Goal: Task Accomplishment & Management: Manage account settings

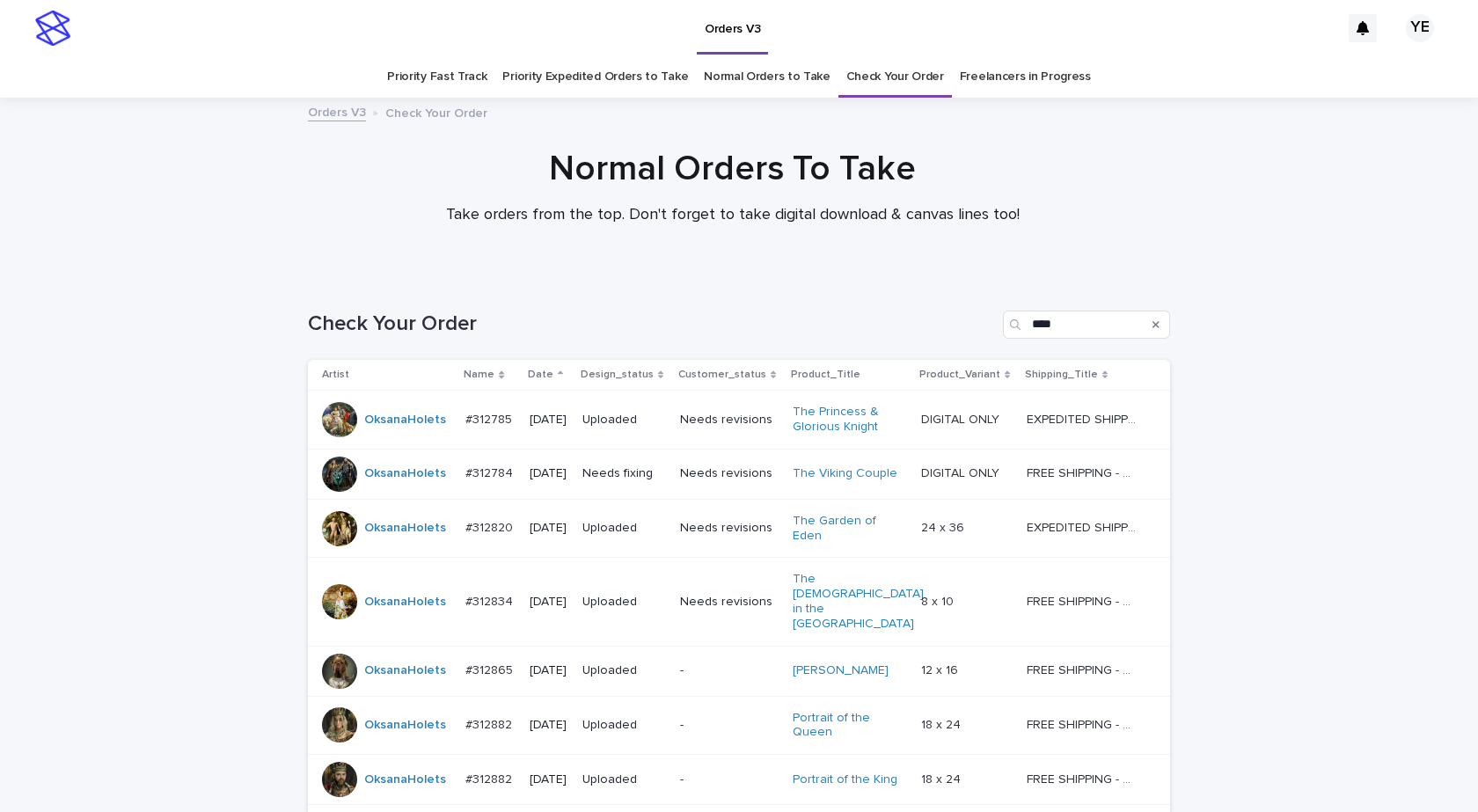
scroll to position [56, 0]
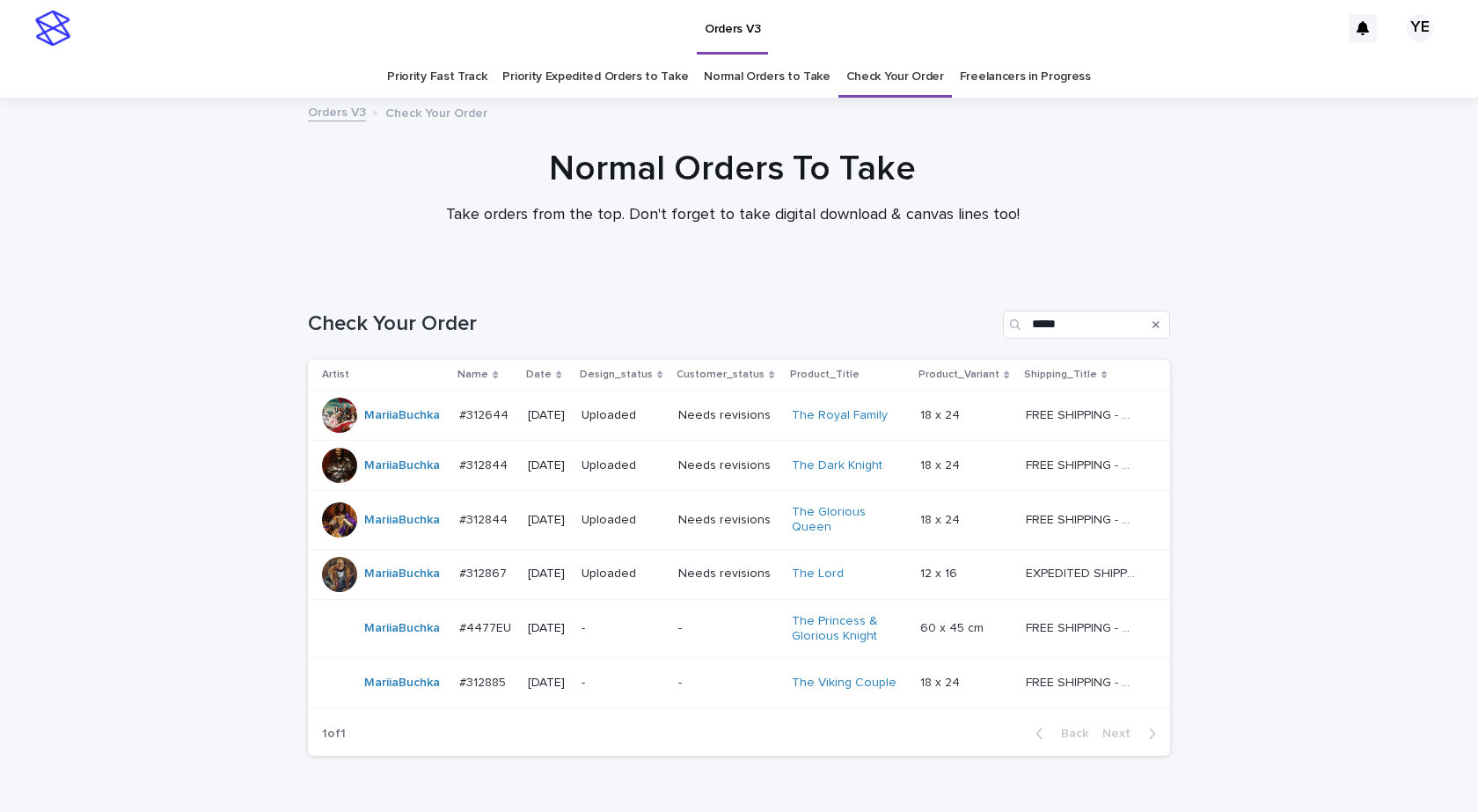
click at [422, 694] on td "MariiaBuchka" at bounding box center [380, 683] width 144 height 51
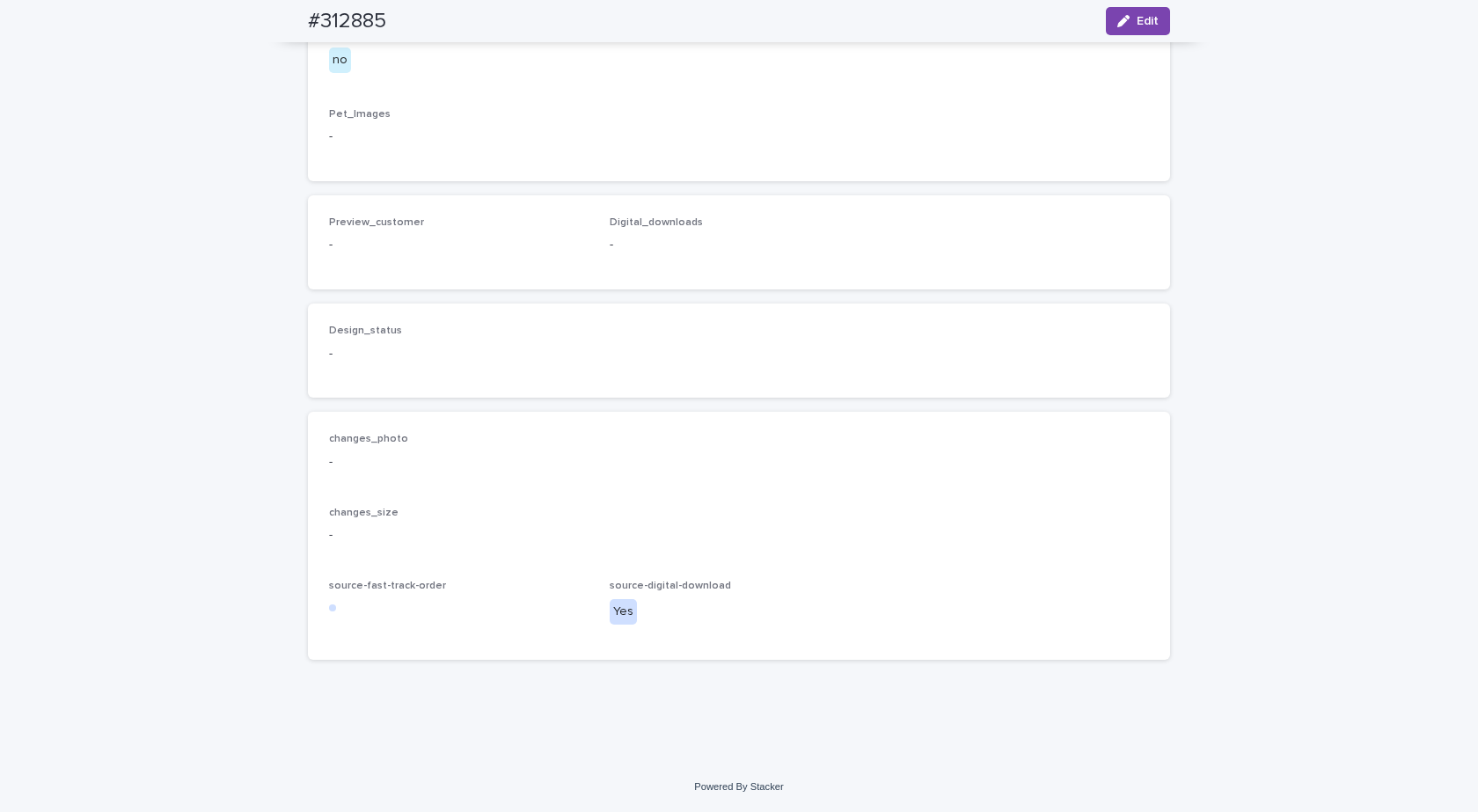
scroll to position [1584, 0]
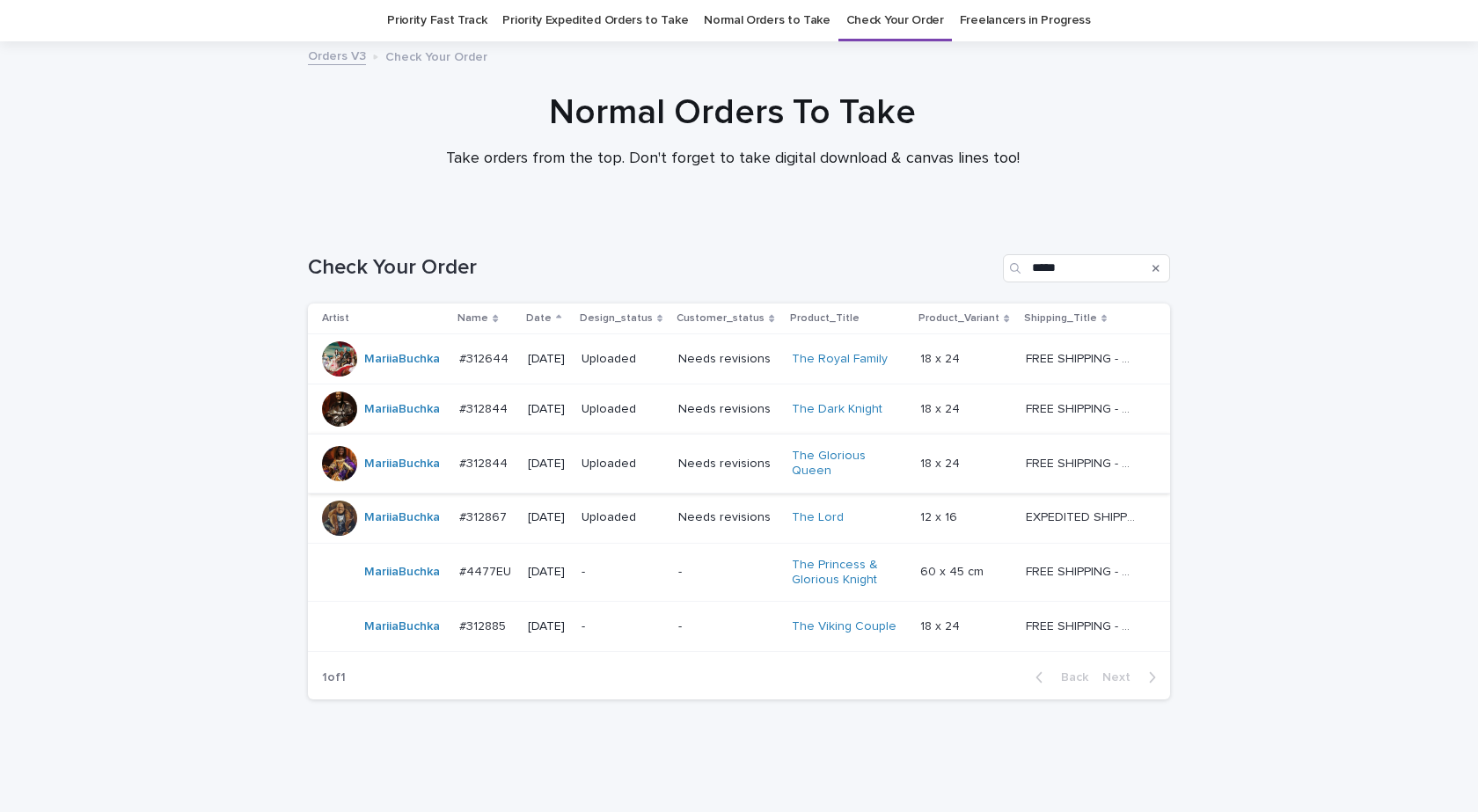
scroll to position [88, 0]
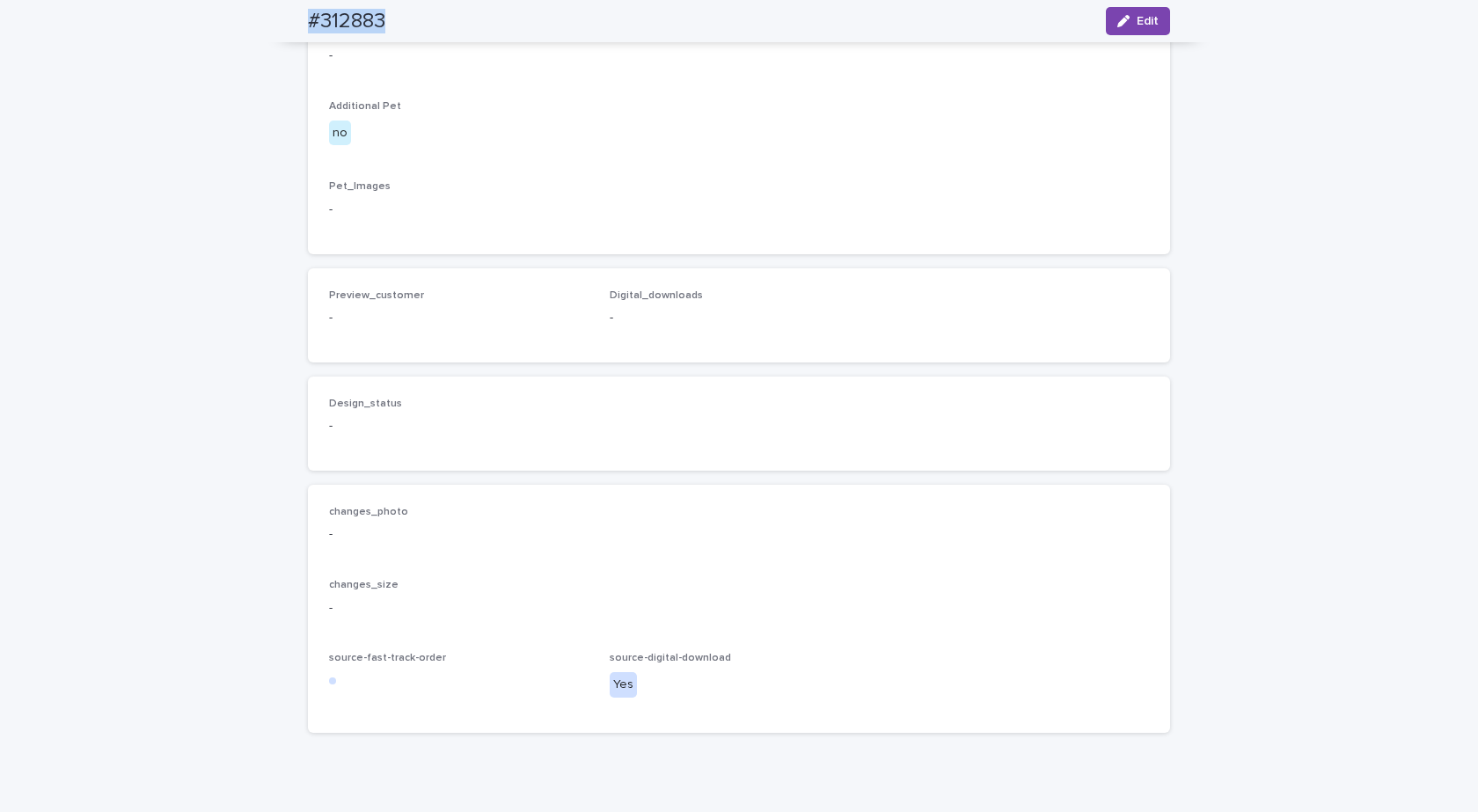
scroll to position [1031, 0]
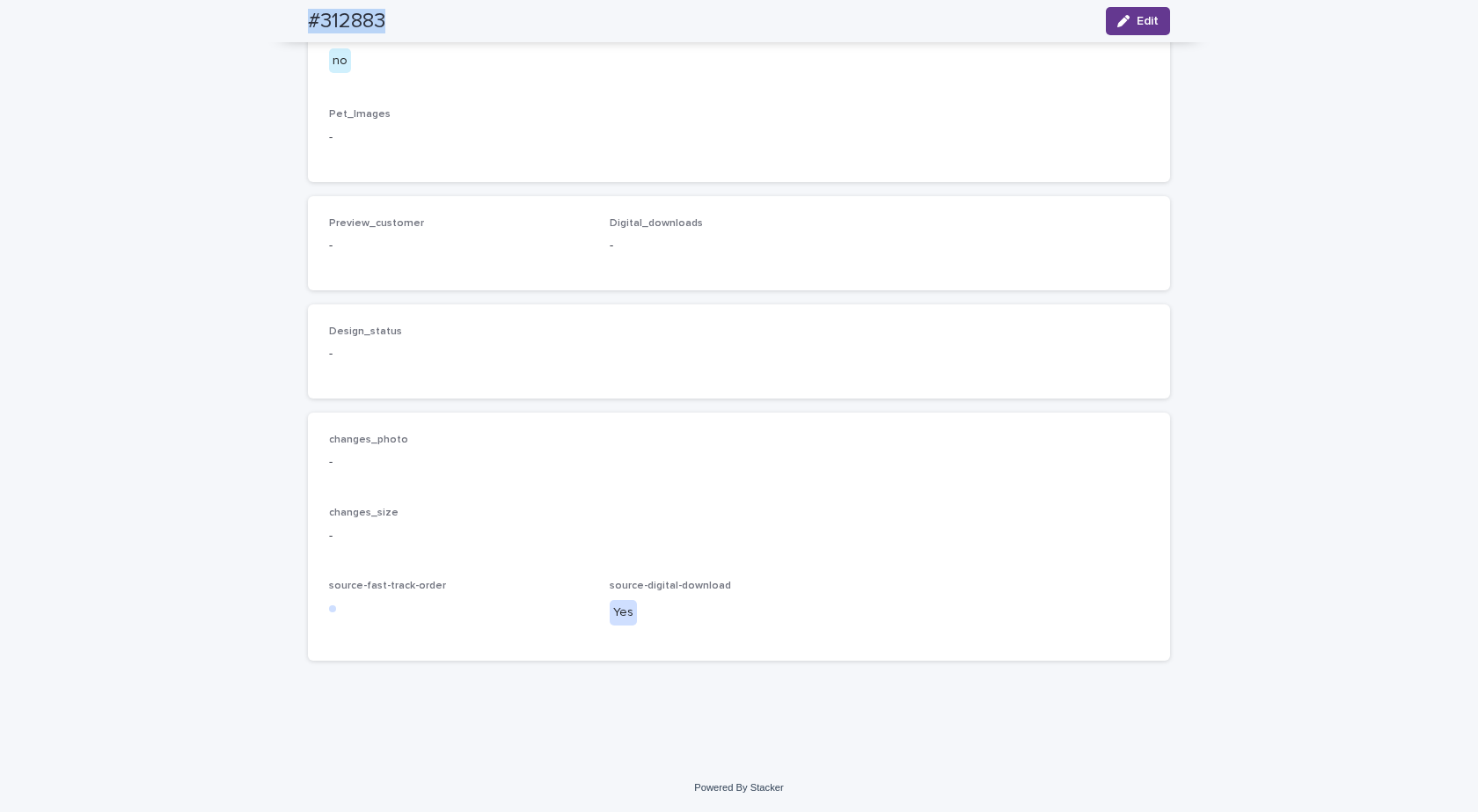
click at [1119, 15] on icon "button" at bounding box center [1123, 21] width 12 height 12
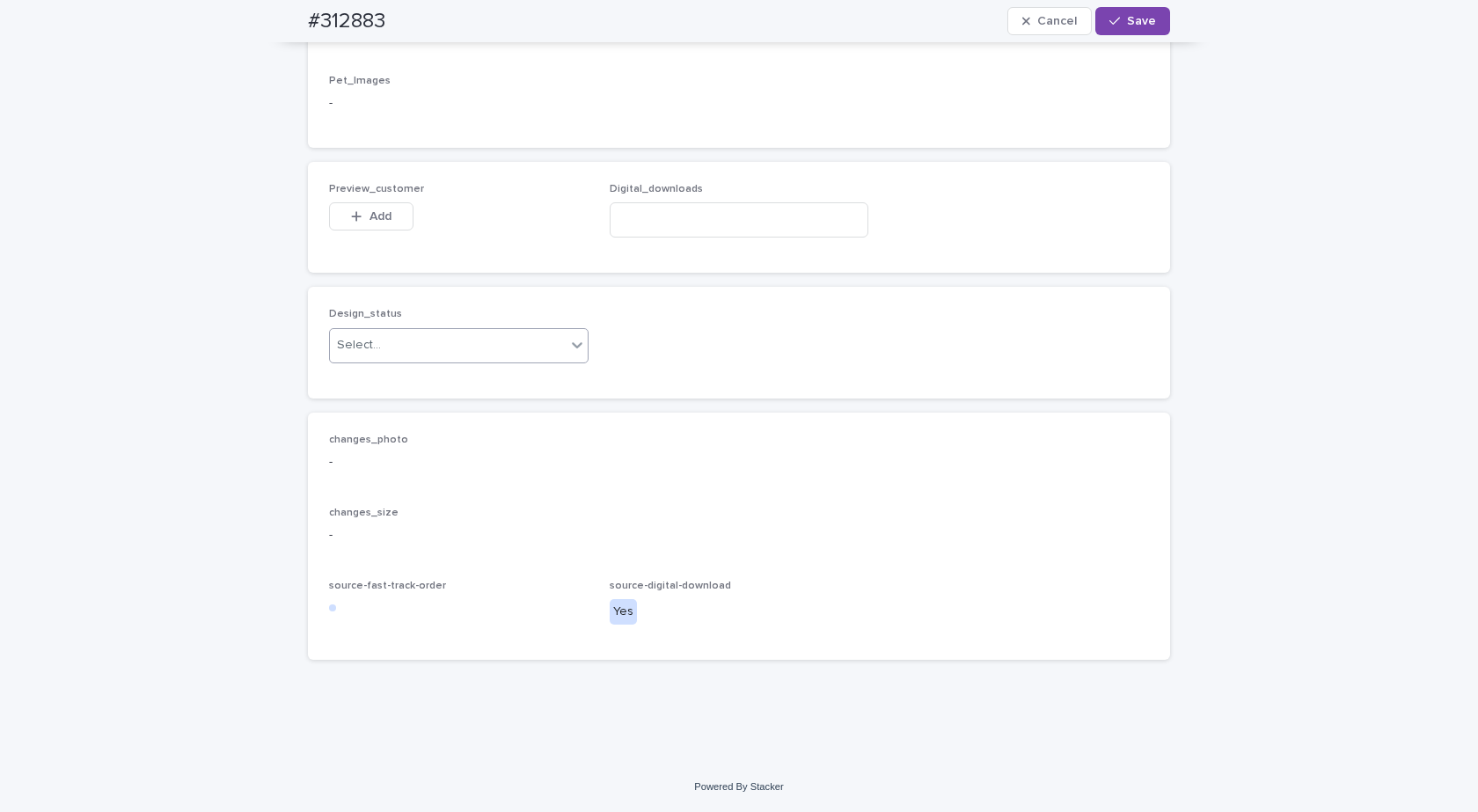
click at [408, 360] on div "Select..." at bounding box center [448, 345] width 236 height 29
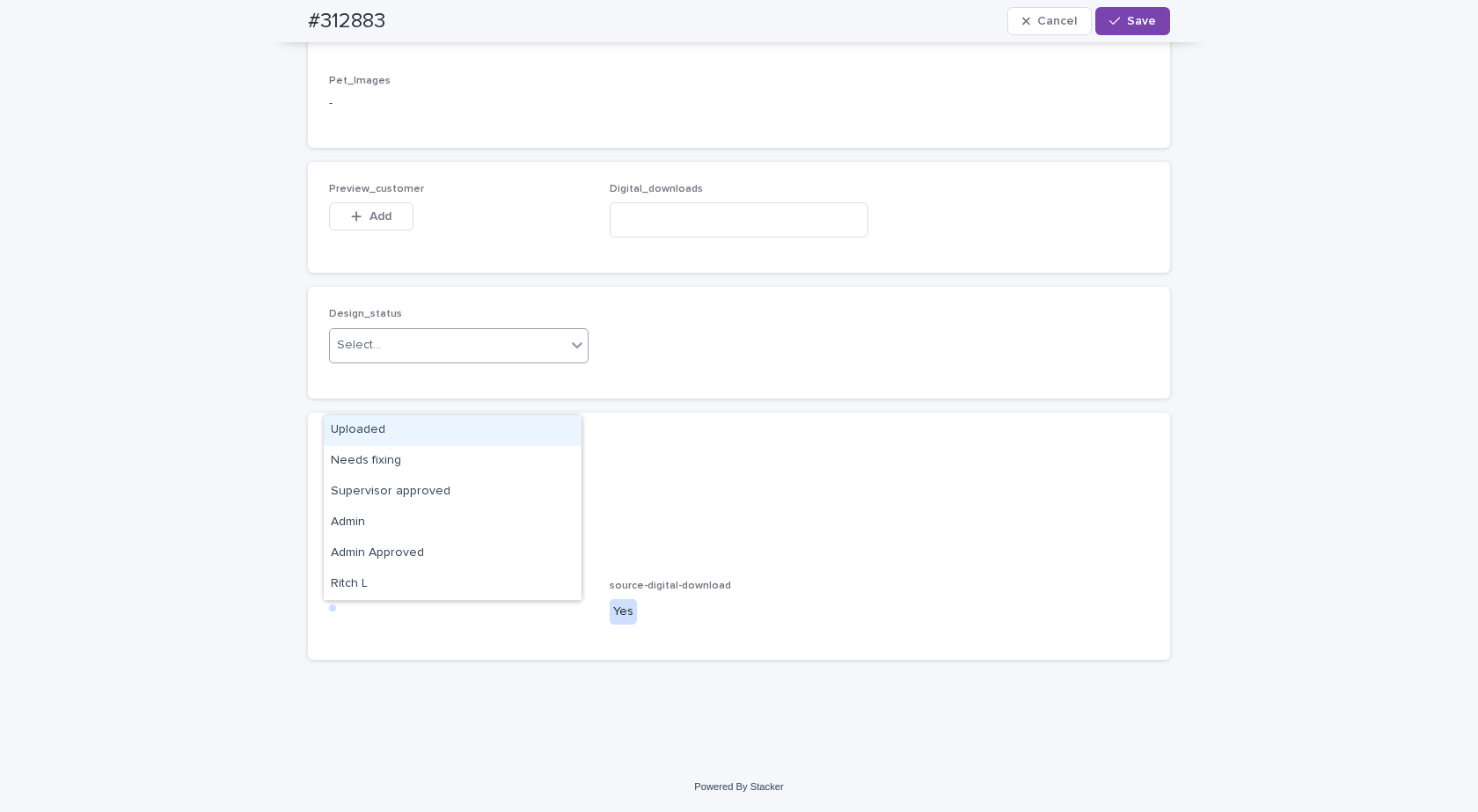
click at [354, 423] on div "Uploaded" at bounding box center [452, 430] width 258 height 31
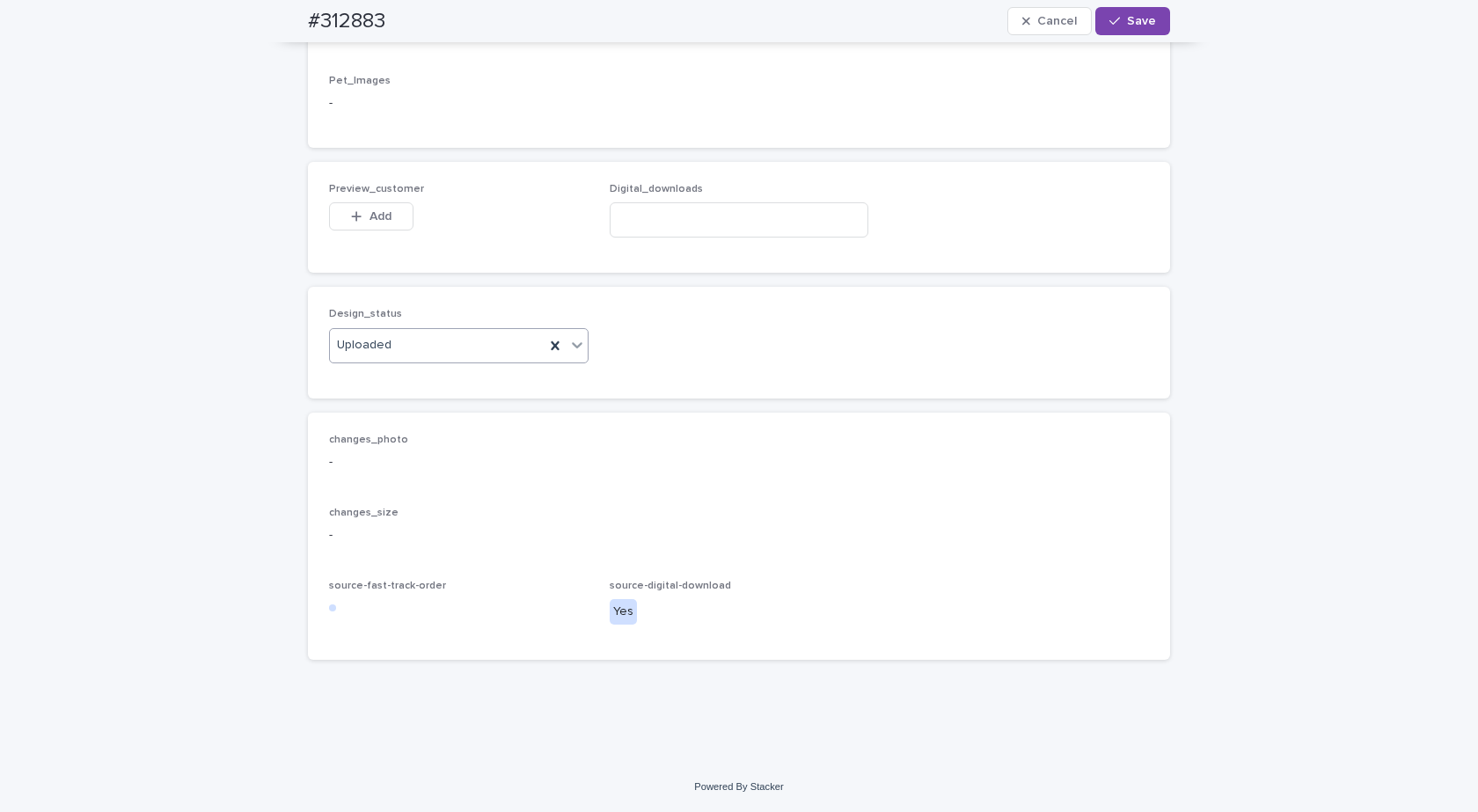
click at [365, 231] on button "Add" at bounding box center [371, 217] width 85 height 29
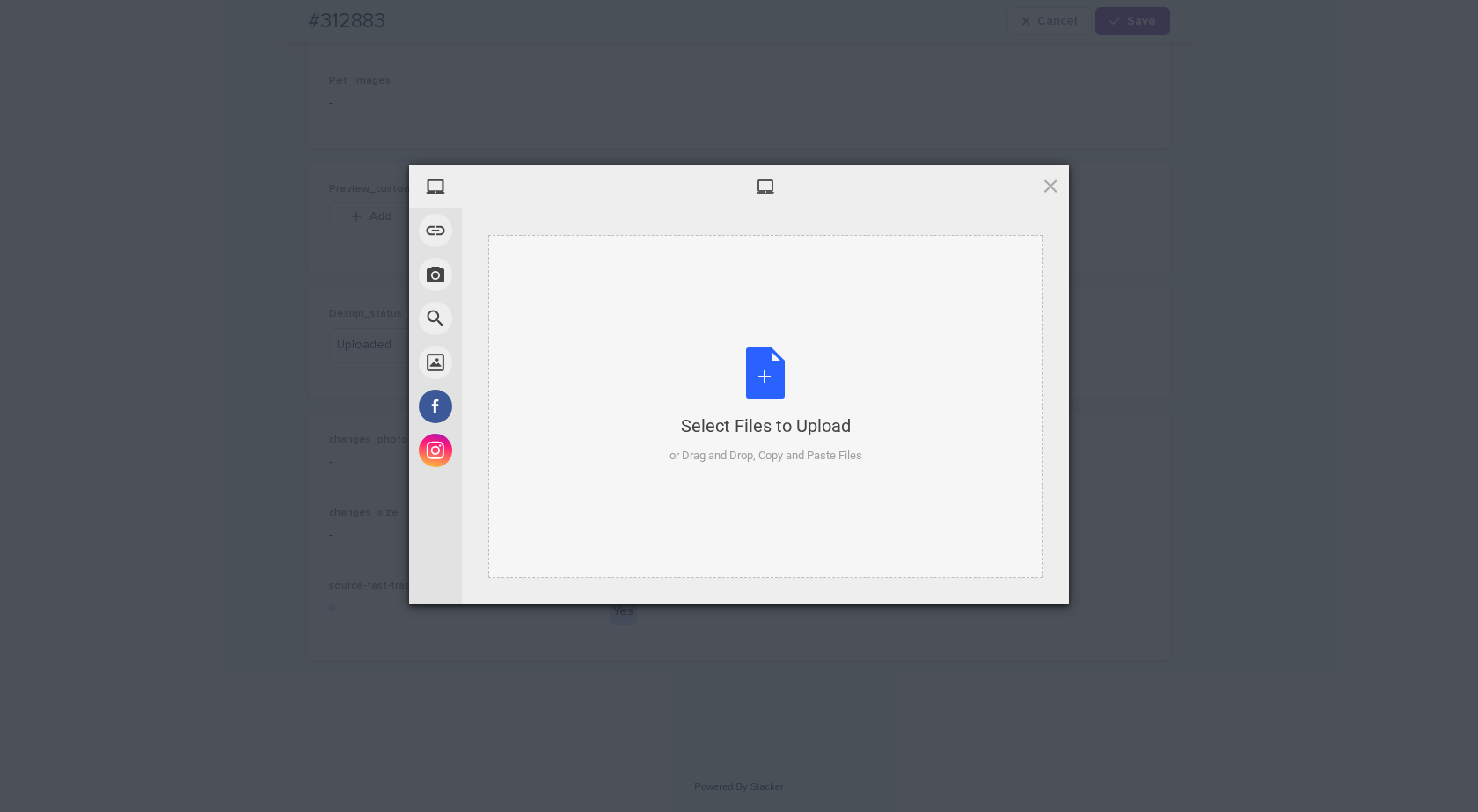
click at [767, 383] on div "Select Files to Upload or Drag and Drop, Copy and Paste Files" at bounding box center [766, 406] width 193 height 117
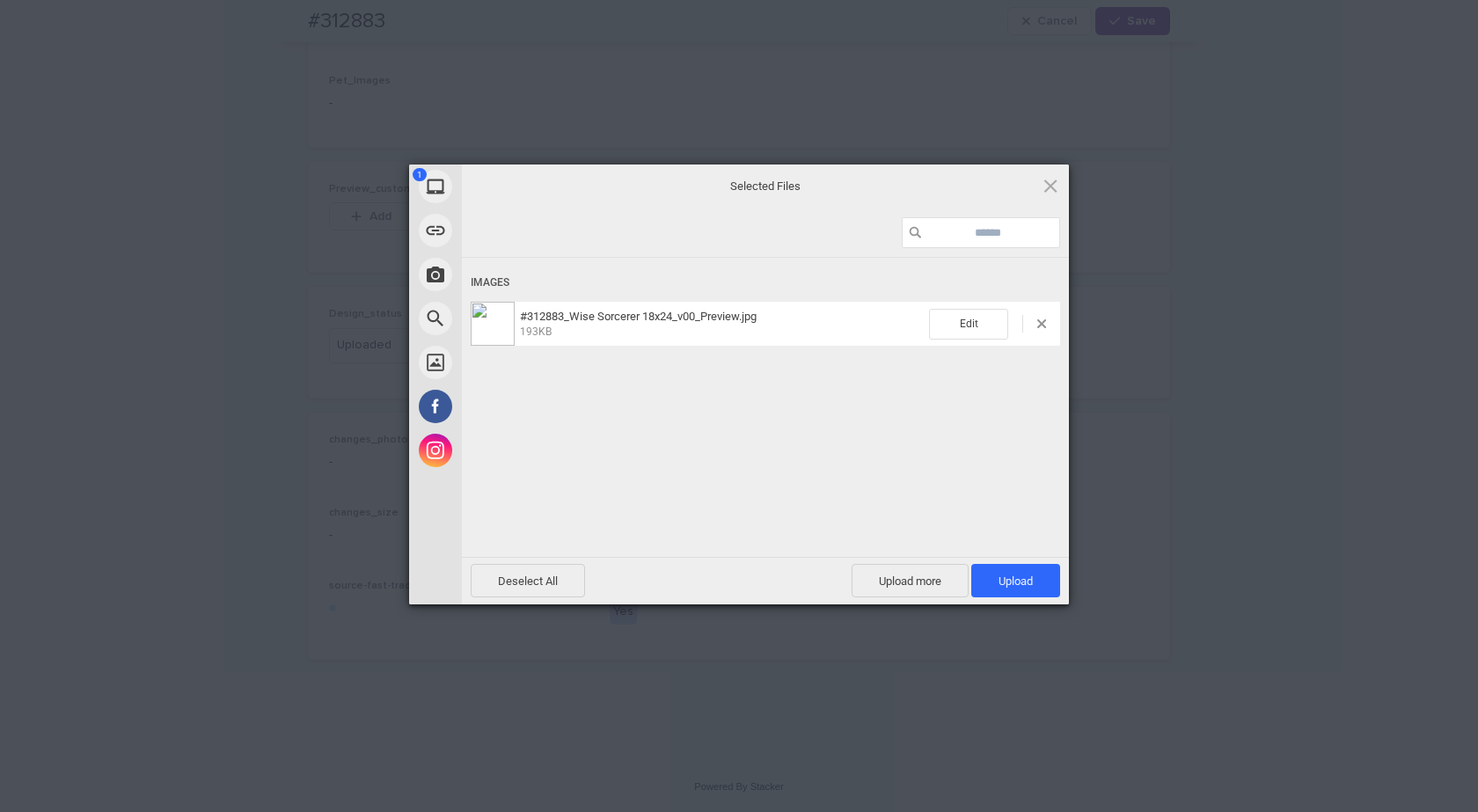
click at [987, 562] on div "Deselect All Upload more Upload 1" at bounding box center [765, 581] width 607 height 48
click at [991, 577] on span "Upload 1" at bounding box center [1015, 580] width 89 height 33
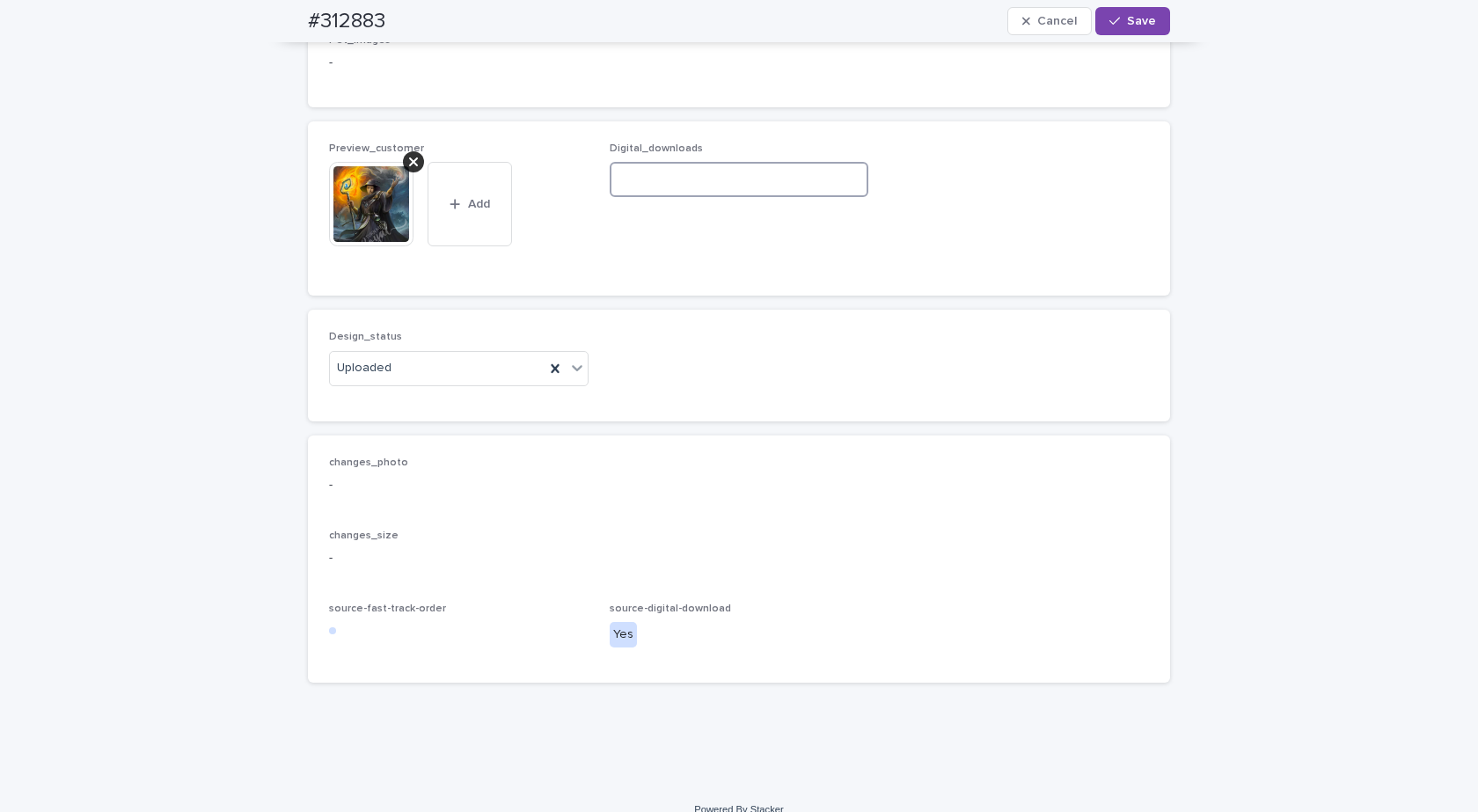
click at [682, 198] on input at bounding box center [739, 179] width 260 height 35
paste input "**********"
type input "**********"
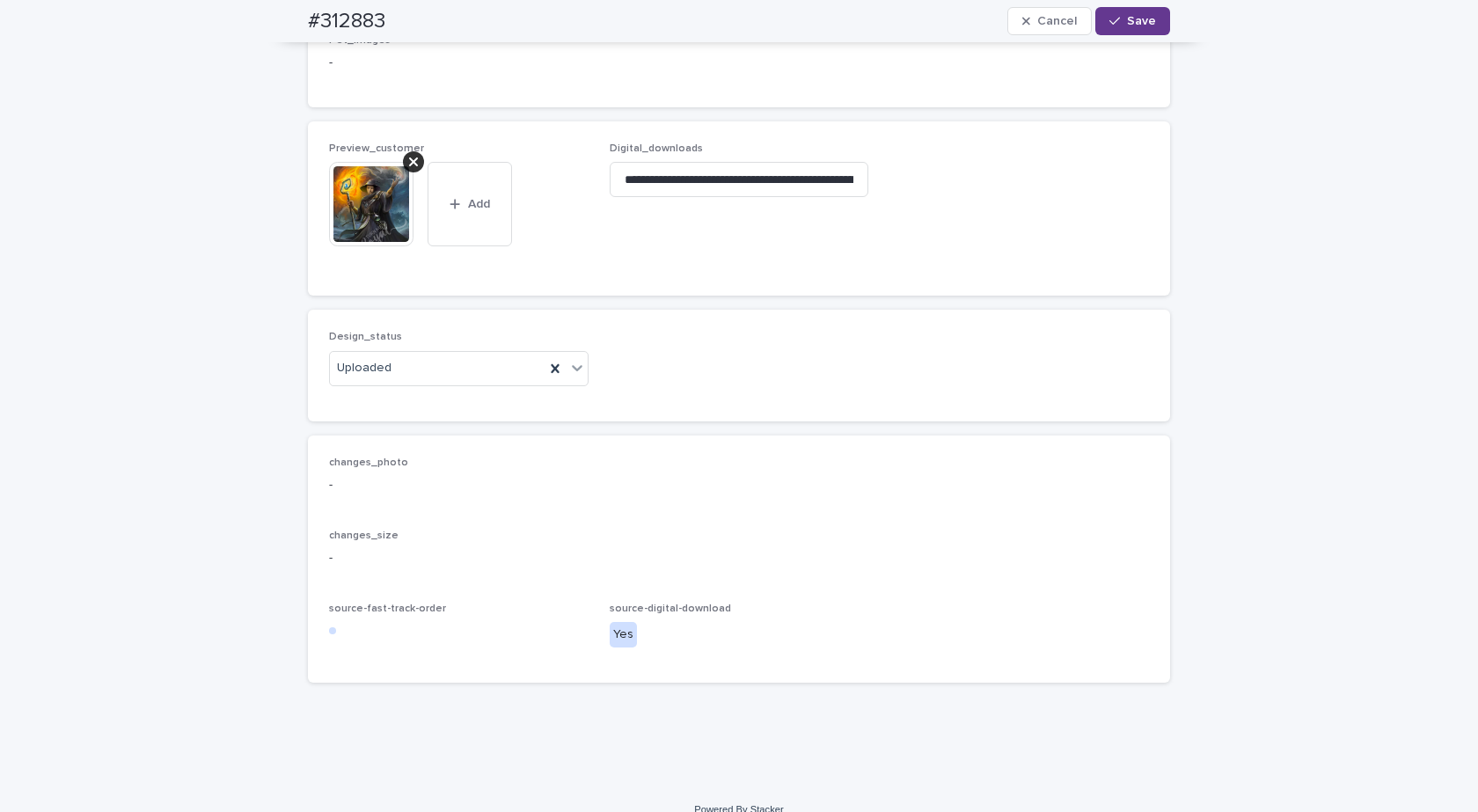
click at [1127, 23] on span "Save" at bounding box center [1141, 21] width 29 height 12
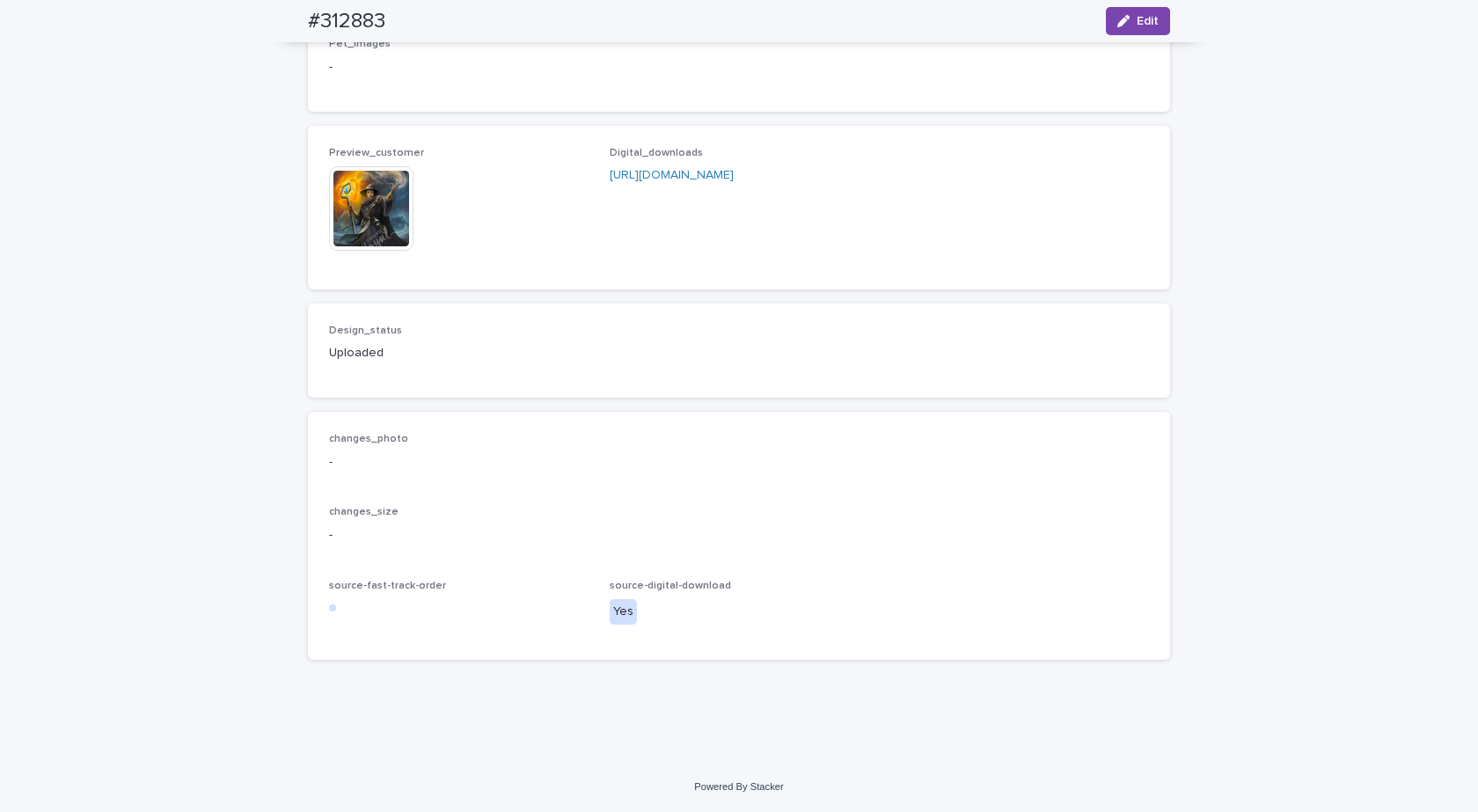
click at [357, 251] on img at bounding box center [371, 208] width 85 height 85
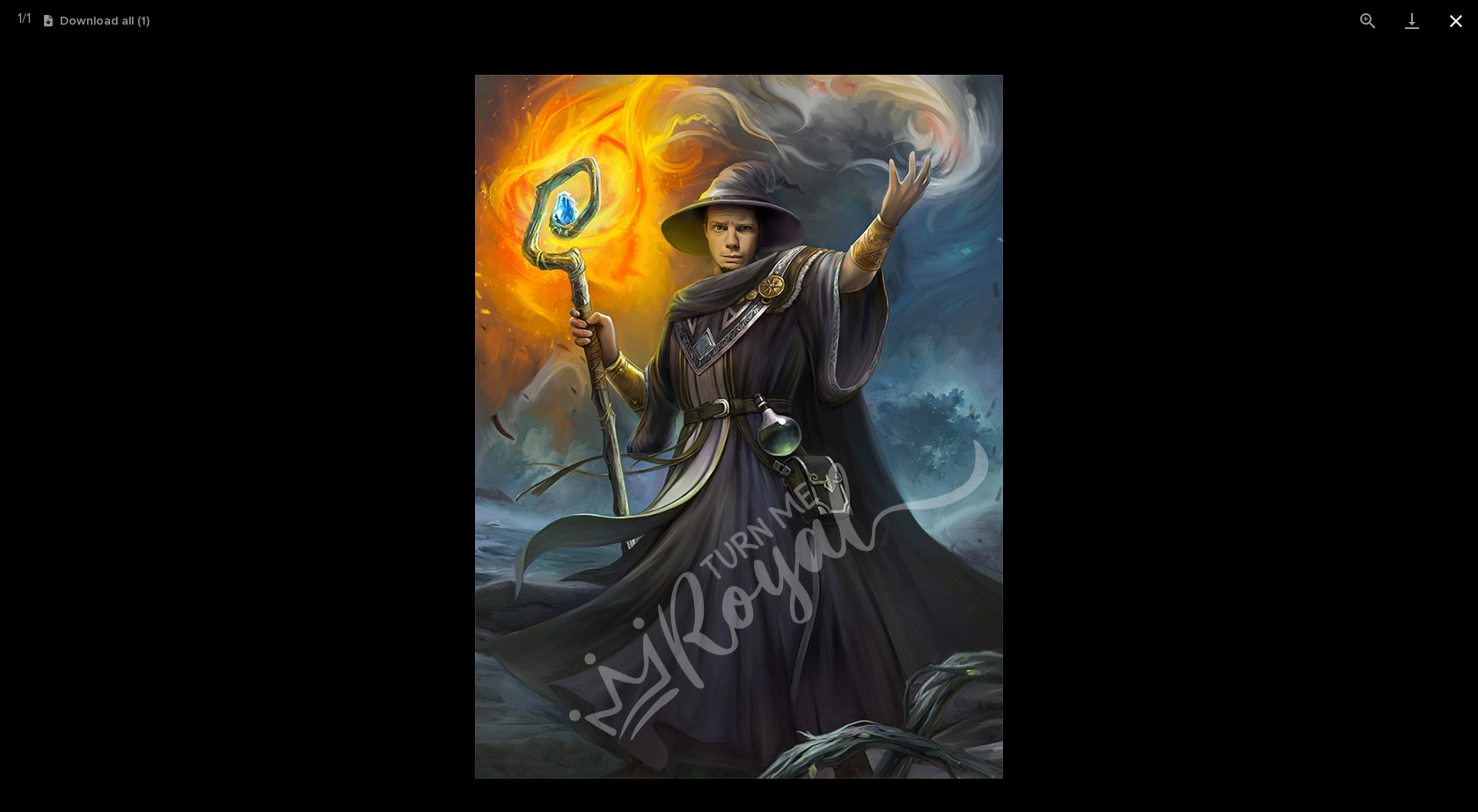
click at [1452, 24] on button "Close gallery" at bounding box center [1456, 20] width 44 height 41
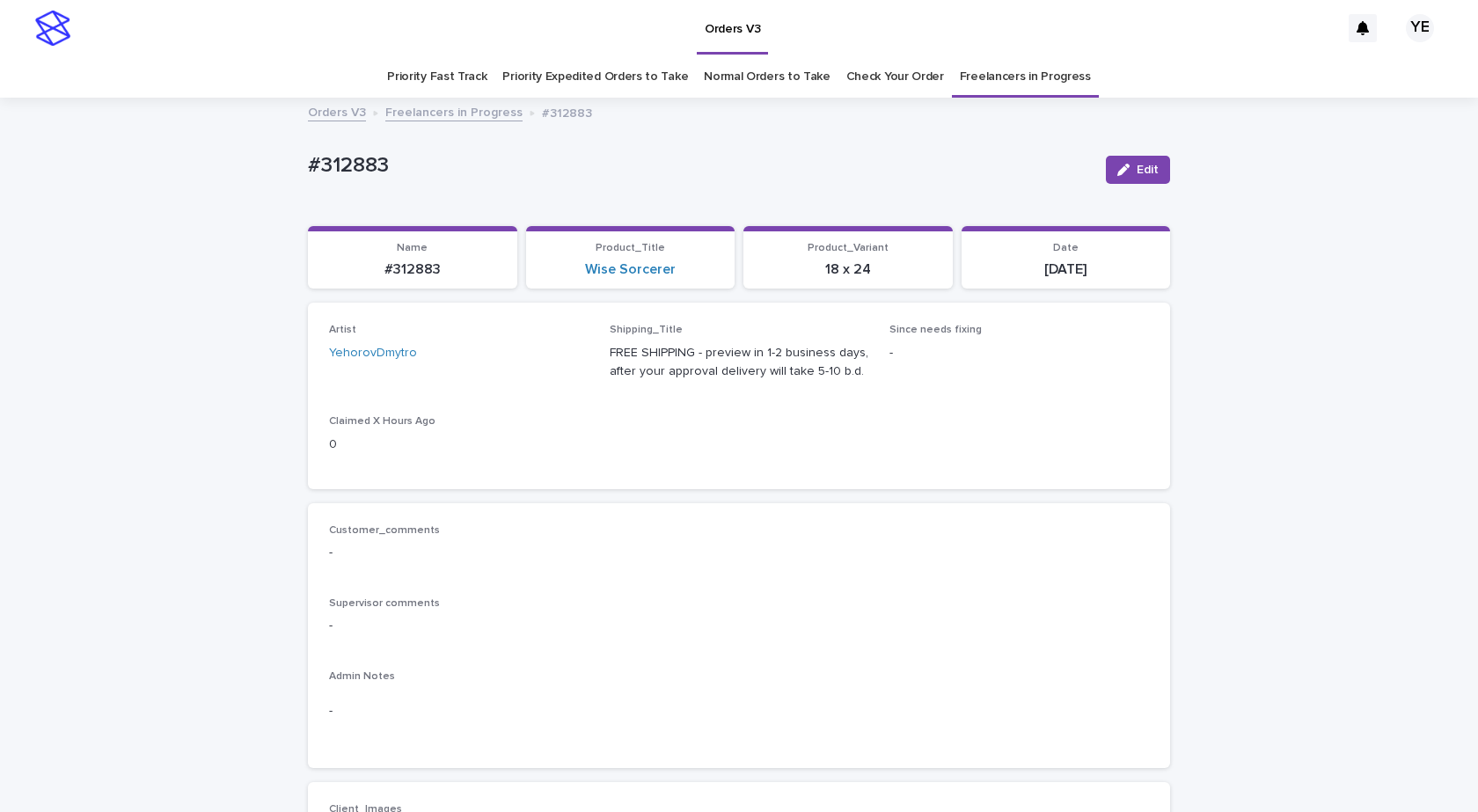
click at [444, 107] on link "Freelancers in Progress" at bounding box center [454, 111] width 137 height 20
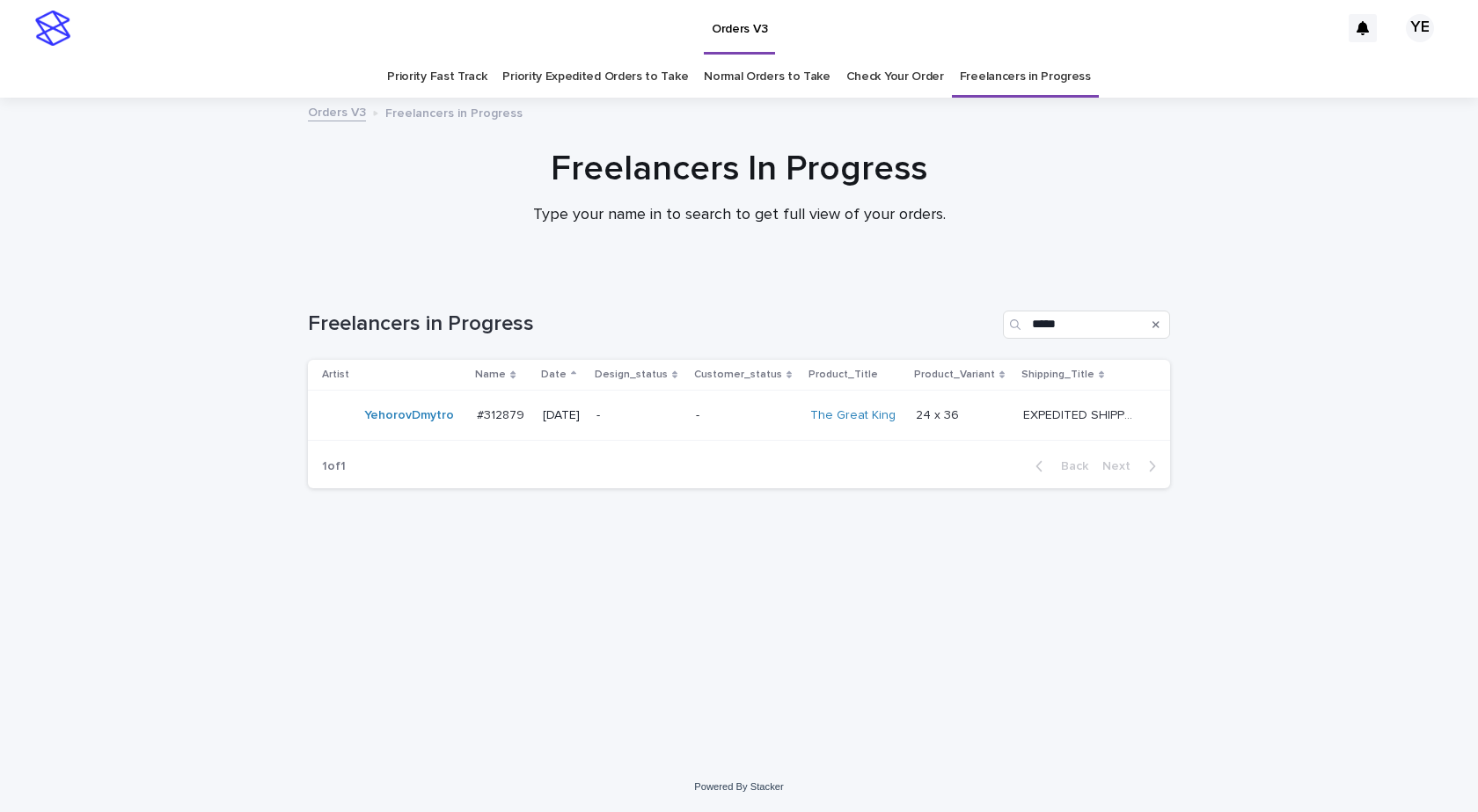
click at [381, 430] on div "YehorovDmytro" at bounding box center [392, 415] width 141 height 35
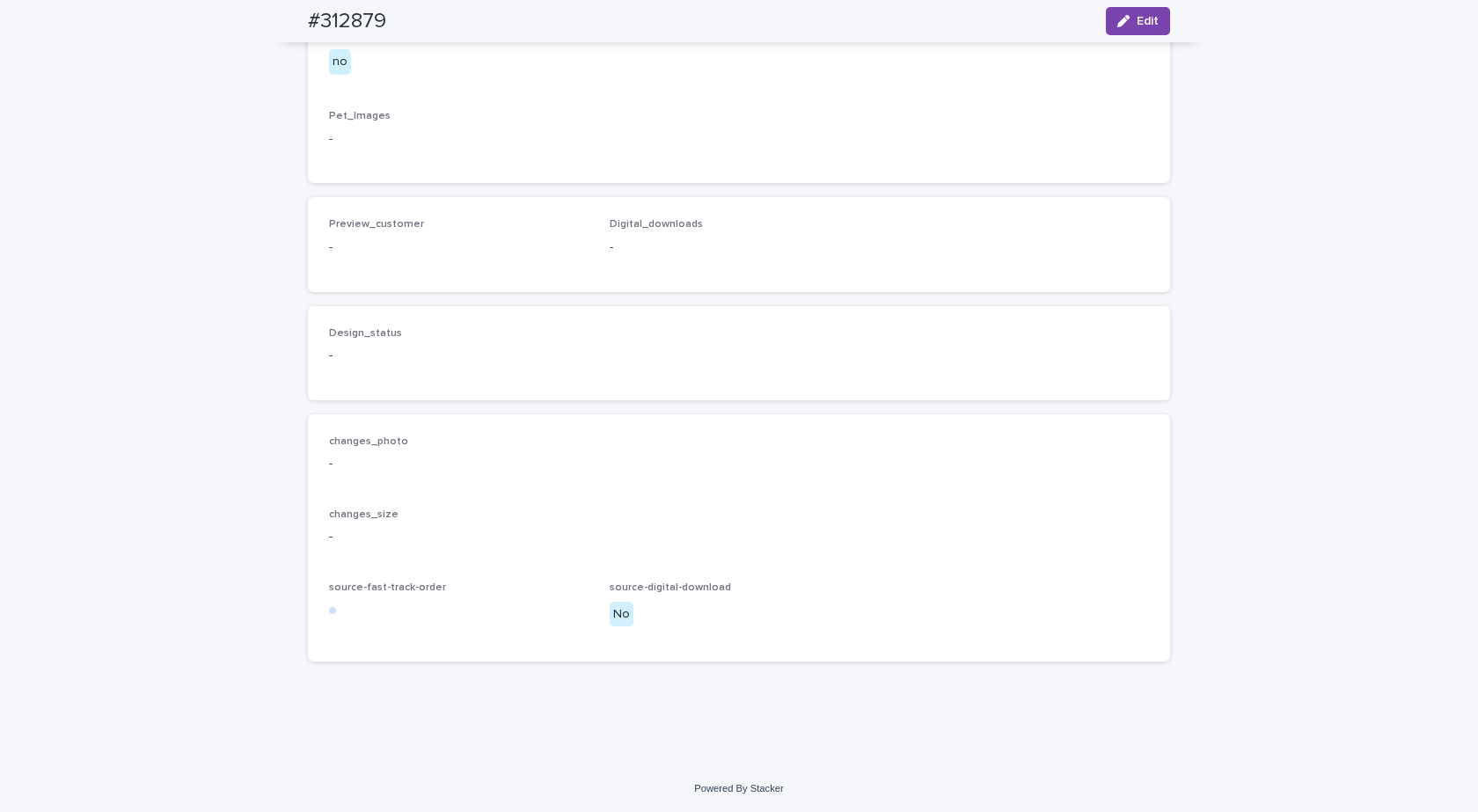
scroll to position [958, 0]
